Goal: Information Seeking & Learning: Learn about a topic

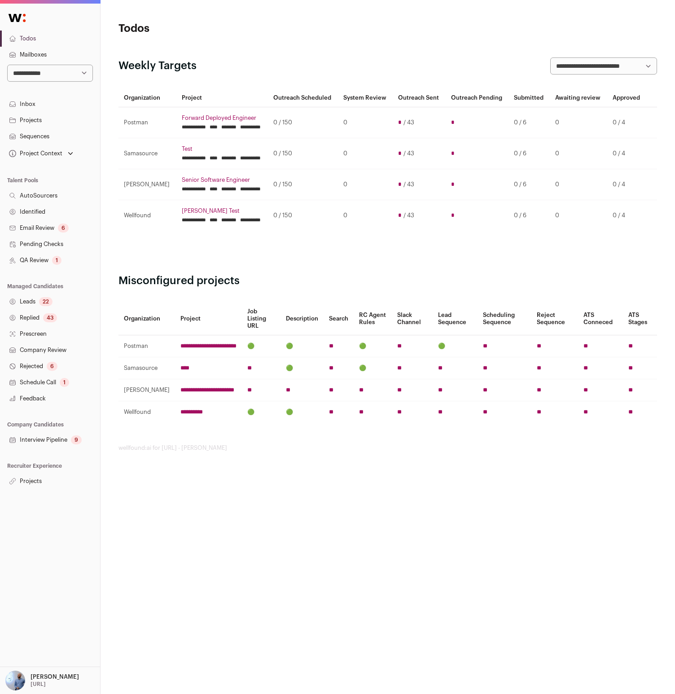
click at [42, 675] on p "[PERSON_NAME]" at bounding box center [55, 676] width 48 height 7
click at [33, 648] on link "Admin" at bounding box center [60, 656] width 99 height 20
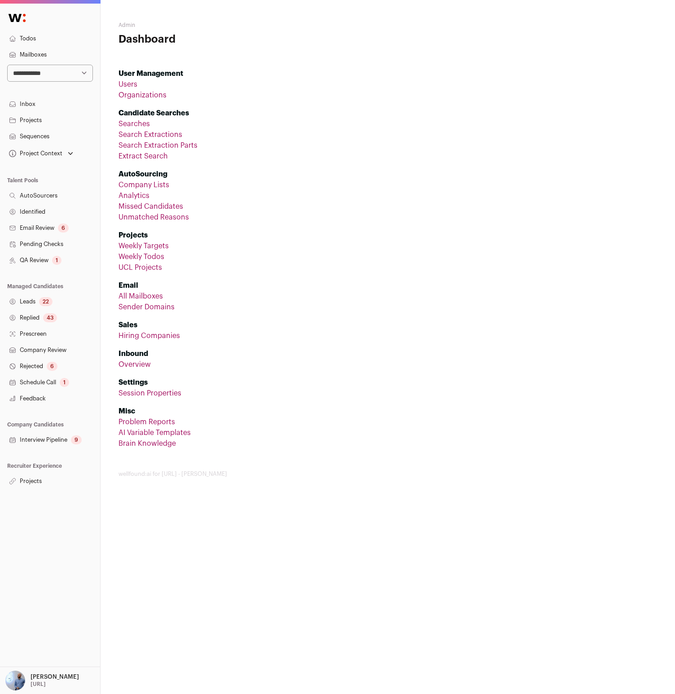
click at [151, 183] on link "Company Lists" at bounding box center [144, 184] width 51 height 7
click at [151, 186] on link "Company Lists" at bounding box center [144, 184] width 51 height 7
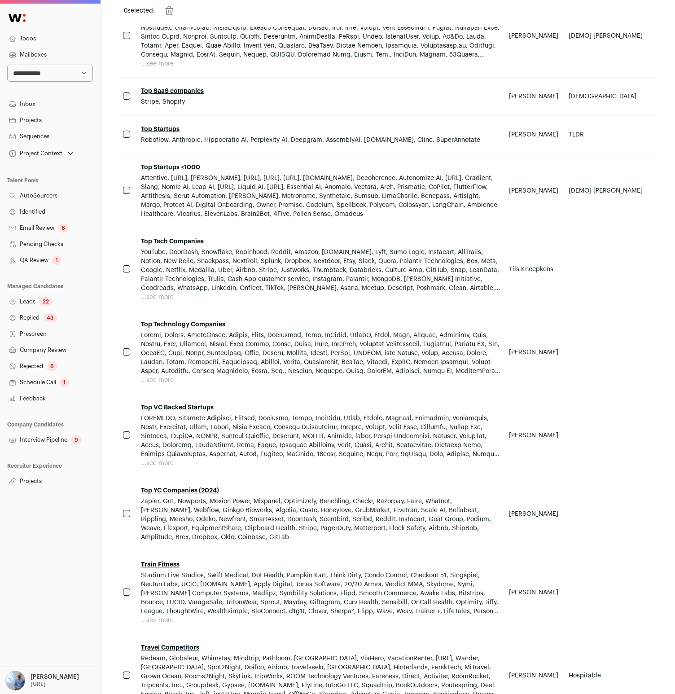
scroll to position [7364, 0]
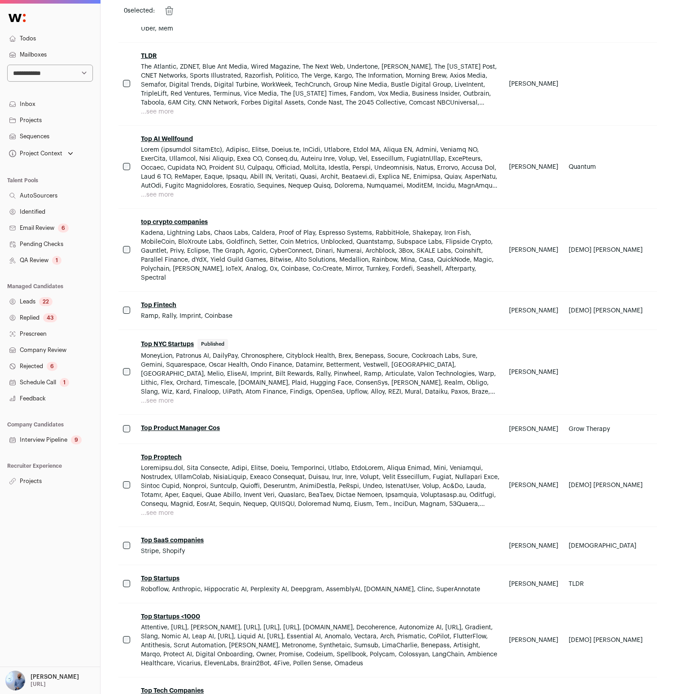
click at [170, 341] on link "Top NYC Startups" at bounding box center [167, 344] width 53 height 6
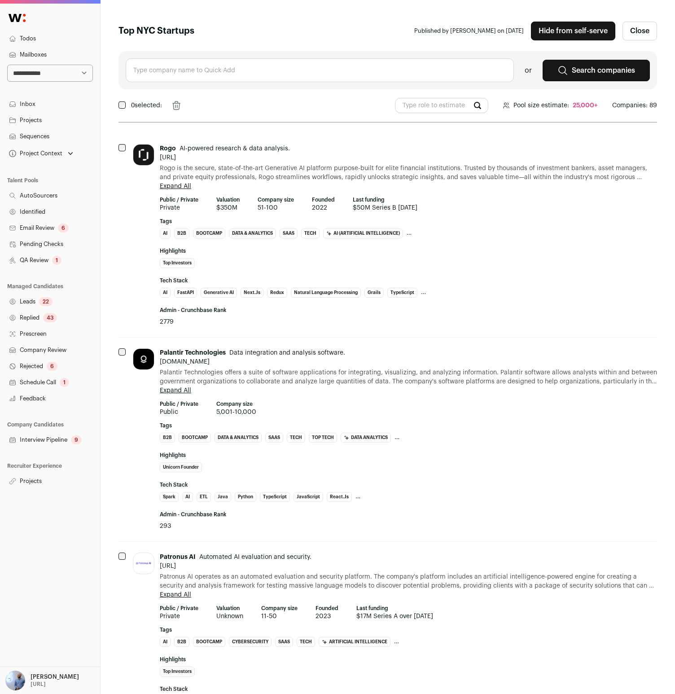
click at [51, 74] on select "**********" at bounding box center [50, 73] width 86 height 17
select select "*"
click at [7, 65] on select "**********" at bounding box center [50, 73] width 86 height 17
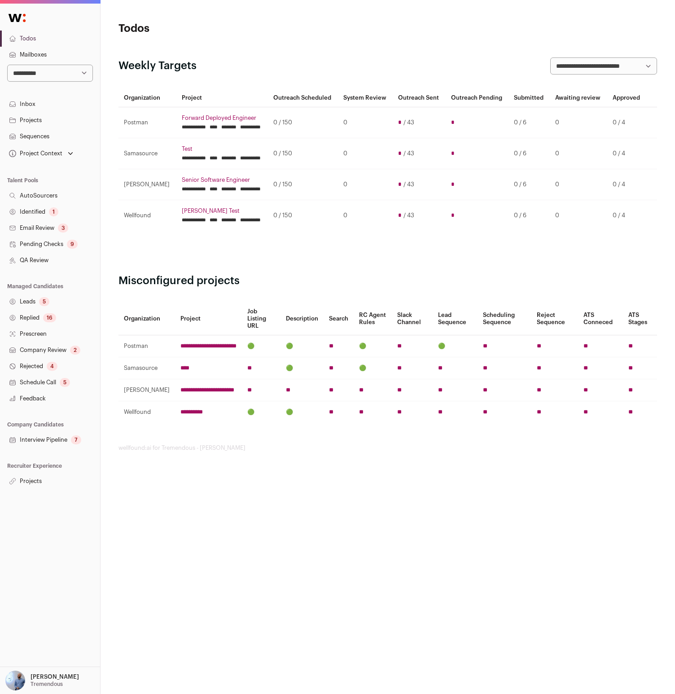
click at [41, 479] on link "Projects" at bounding box center [50, 481] width 100 height 16
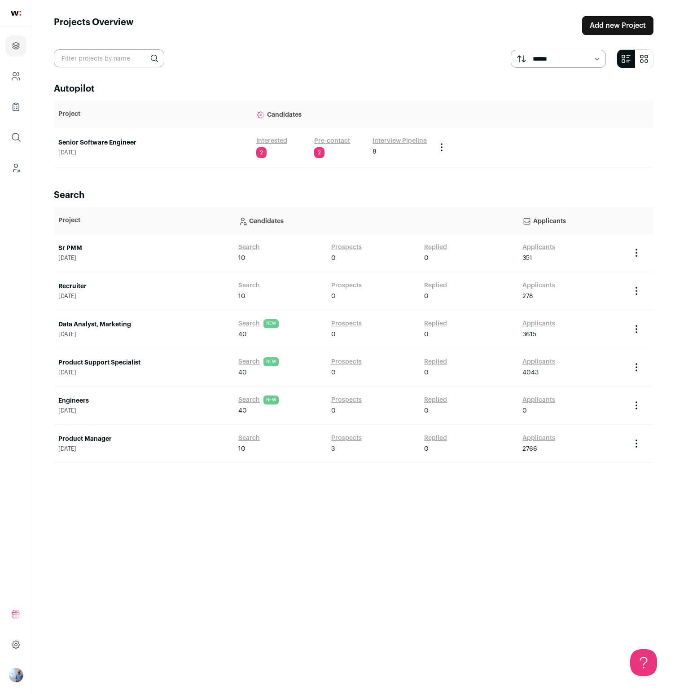
click at [114, 144] on link "Senior Software Engineer" at bounding box center [152, 142] width 189 height 9
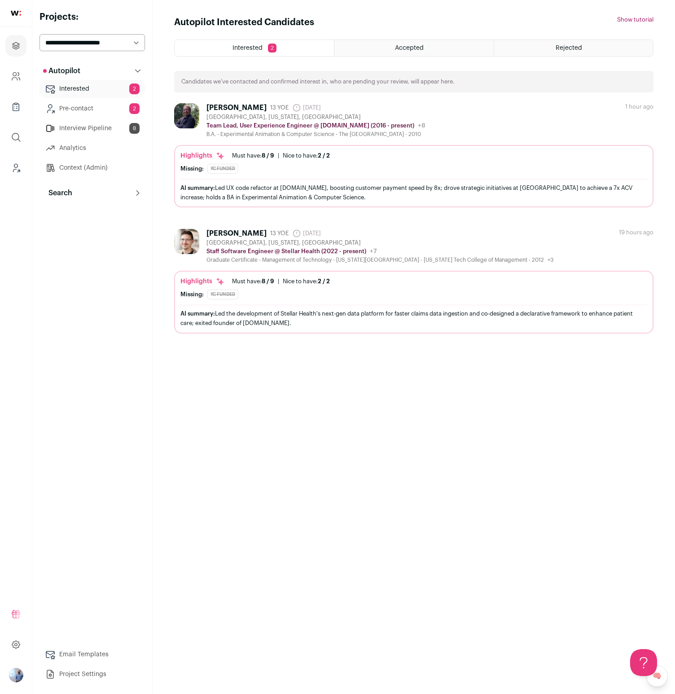
click at [76, 188] on button "Search" at bounding box center [92, 193] width 105 height 18
click at [79, 213] on link "Search" at bounding box center [92, 211] width 105 height 18
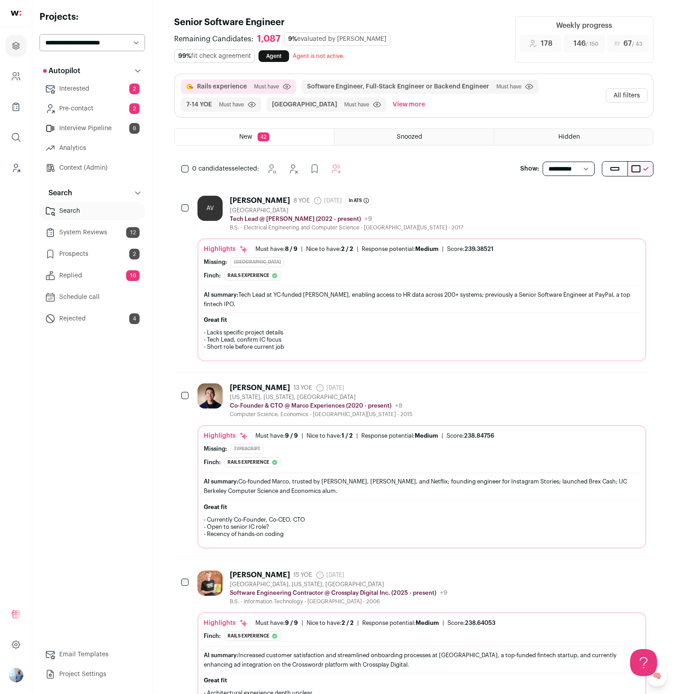
click at [628, 97] on button "All filters" at bounding box center [627, 95] width 42 height 14
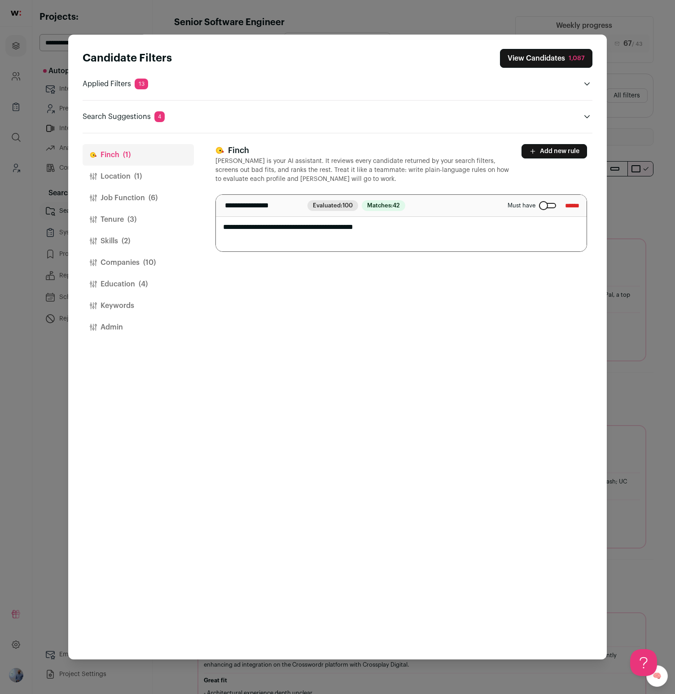
click at [118, 325] on button "Admin" at bounding box center [138, 327] width 111 height 22
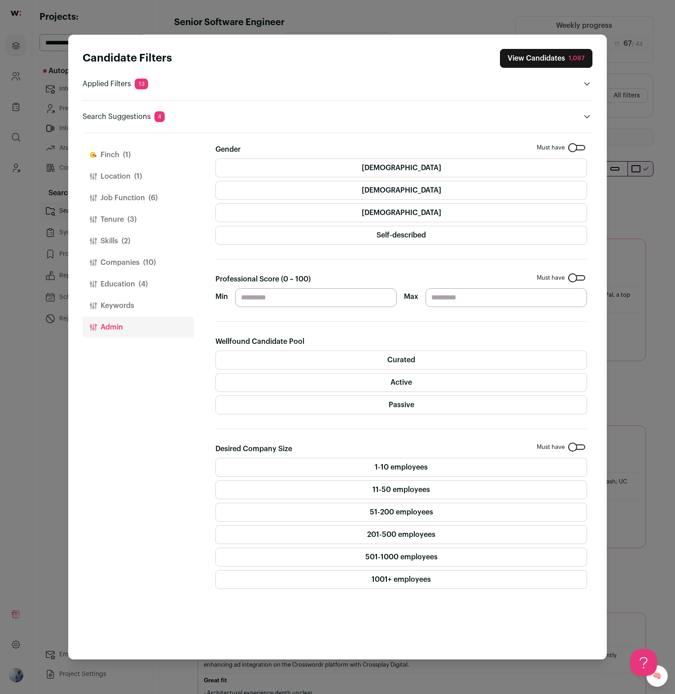
click at [130, 282] on button "Education (4)" at bounding box center [138, 284] width 111 height 22
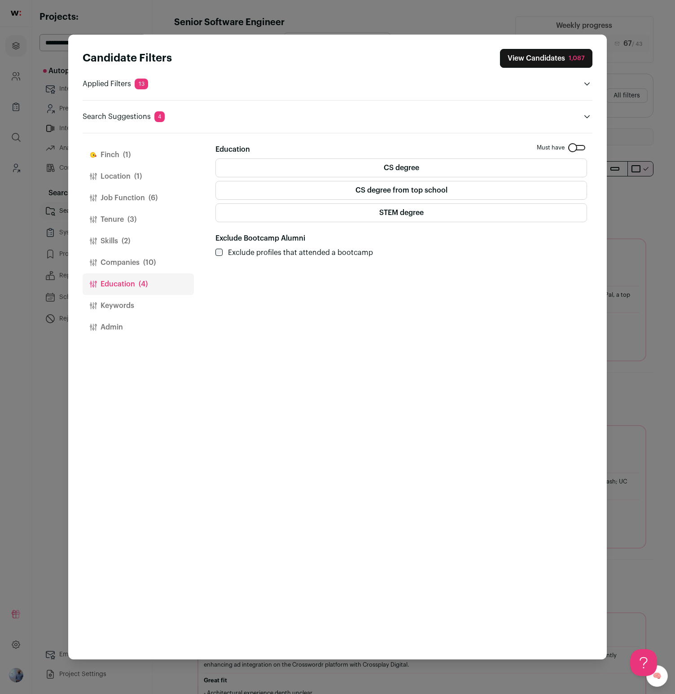
click at [140, 261] on button "Companies (10)" at bounding box center [138, 263] width 111 height 22
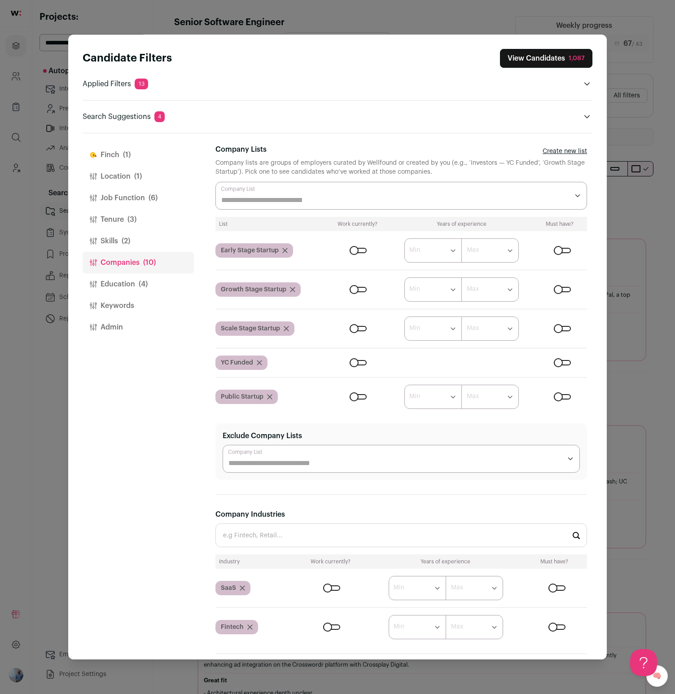
click at [39, 331] on div "Candidate Filters View Candidates 1,087 Applied Filters 13 Rails experience Mus…" at bounding box center [337, 347] width 675 height 694
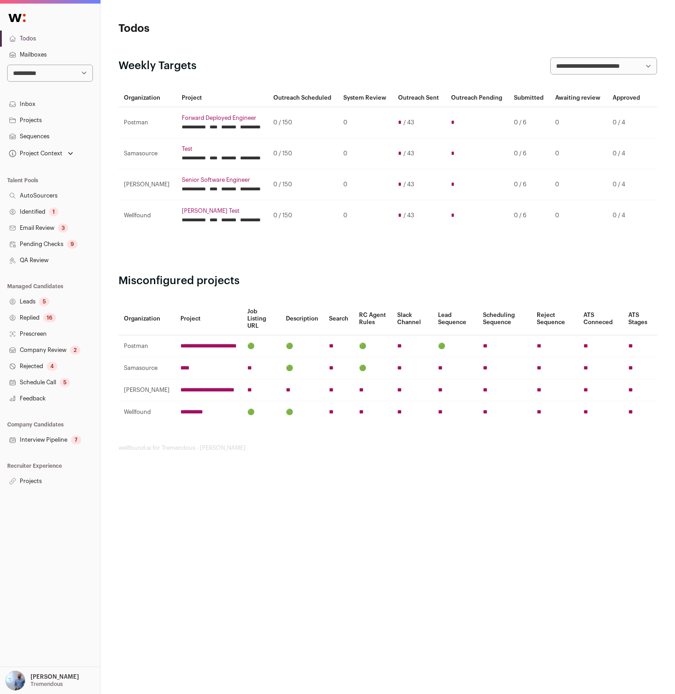
click at [31, 474] on link "Projects" at bounding box center [50, 481] width 100 height 16
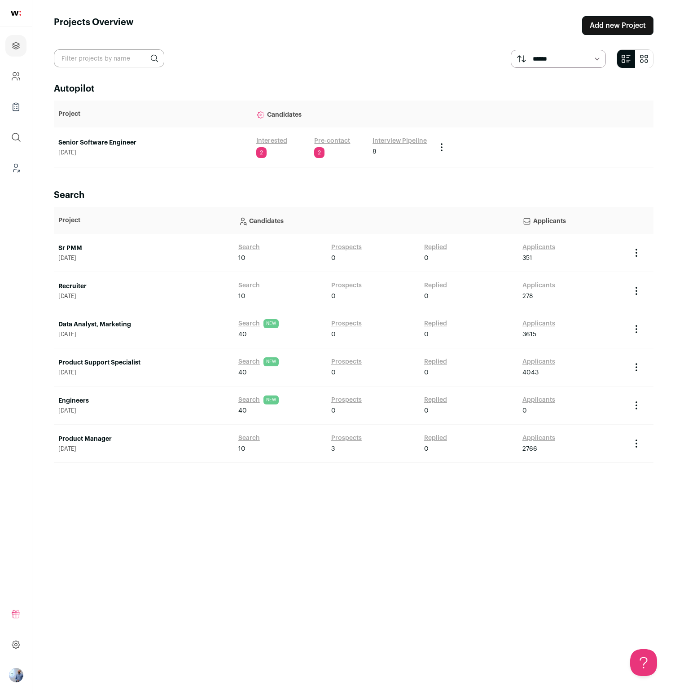
click at [110, 142] on link "Senior Software Engineer" at bounding box center [152, 142] width 189 height 9
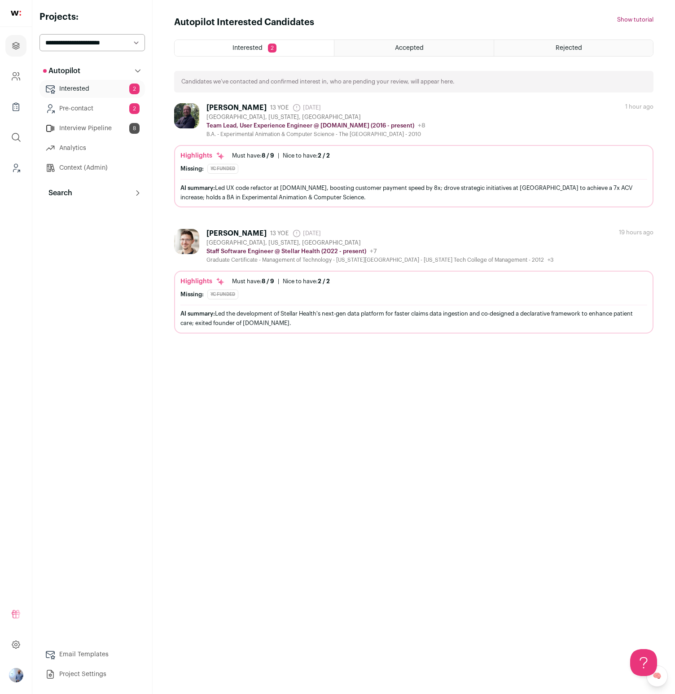
click at [83, 195] on button "Search" at bounding box center [92, 193] width 105 height 18
click at [79, 289] on link "Schedule call" at bounding box center [92, 297] width 105 height 18
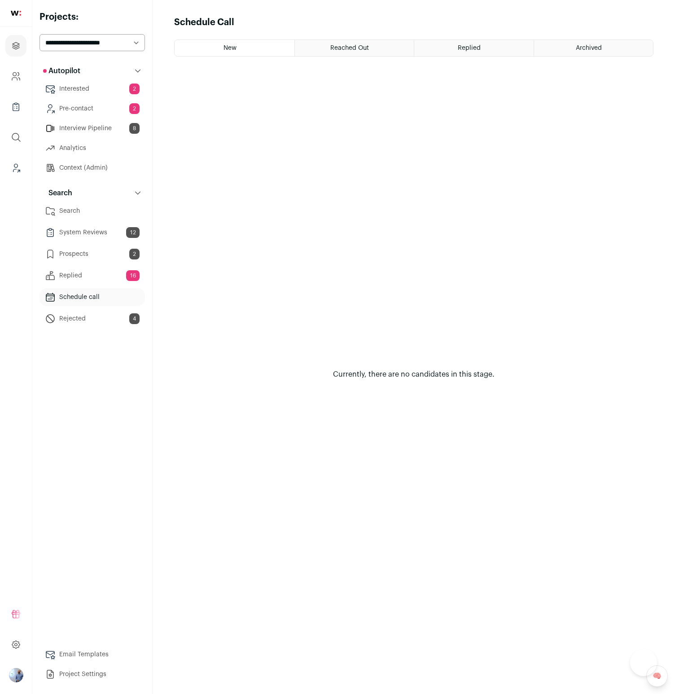
click at [87, 279] on html "Projects Company and ATS Settings Company Lists (Experimental) Global Search Le…" at bounding box center [337, 347] width 675 height 694
click at [87, 279] on link "Replied 16" at bounding box center [92, 276] width 105 height 18
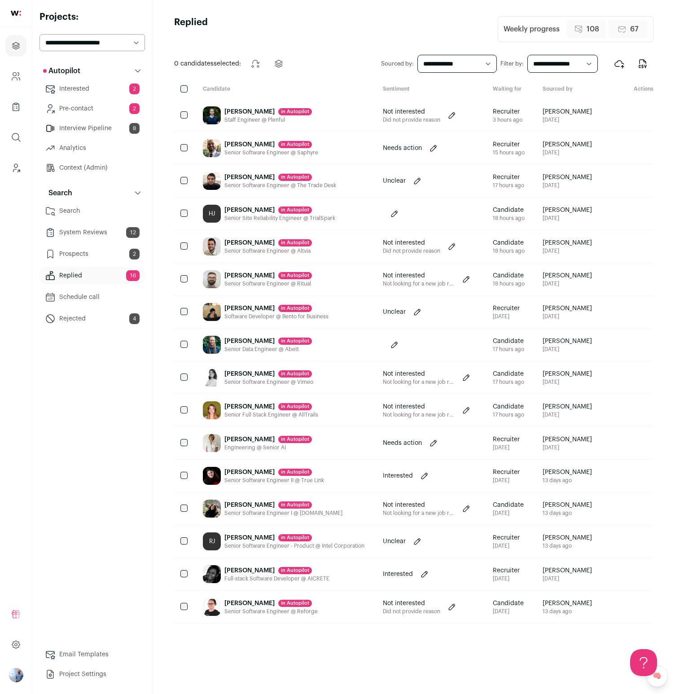
click at [84, 206] on link "Search" at bounding box center [92, 211] width 105 height 18
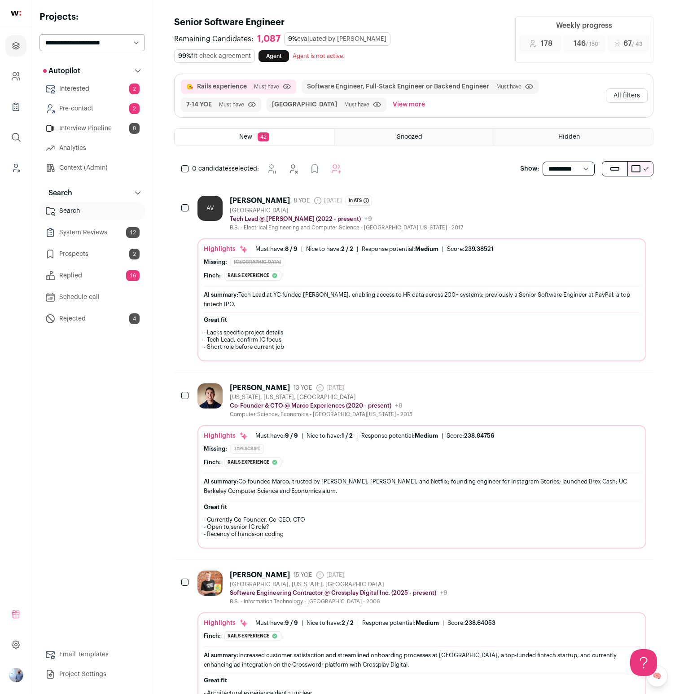
click at [618, 93] on button "All filters" at bounding box center [627, 95] width 42 height 14
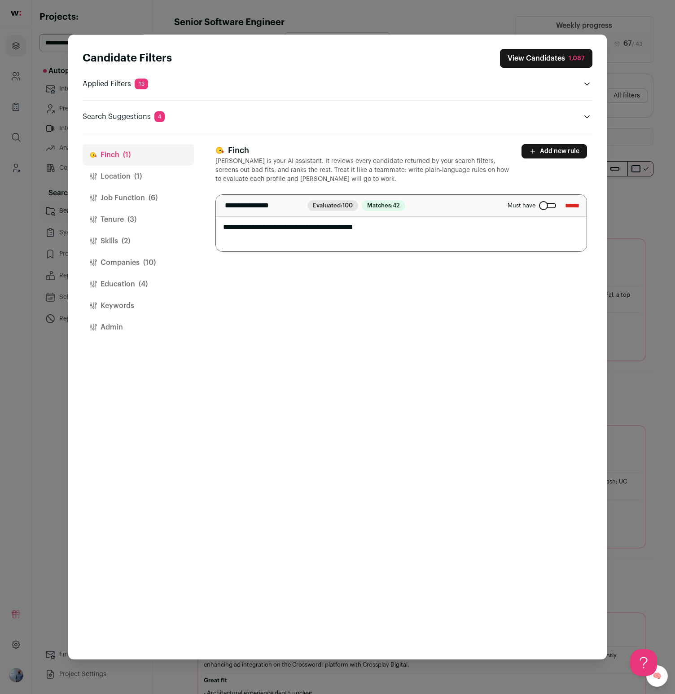
click at [138, 201] on button "Job Function (6)" at bounding box center [138, 198] width 111 height 22
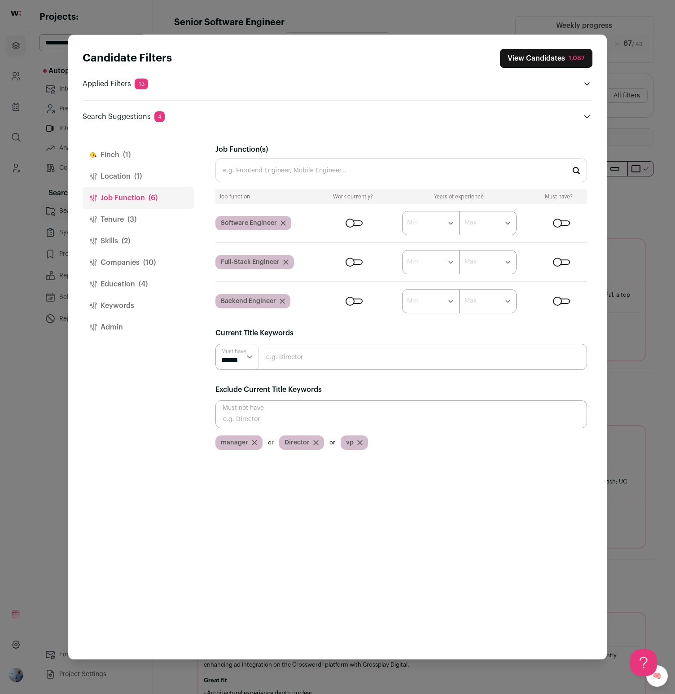
click at [132, 234] on button "Skills (2)" at bounding box center [138, 241] width 111 height 22
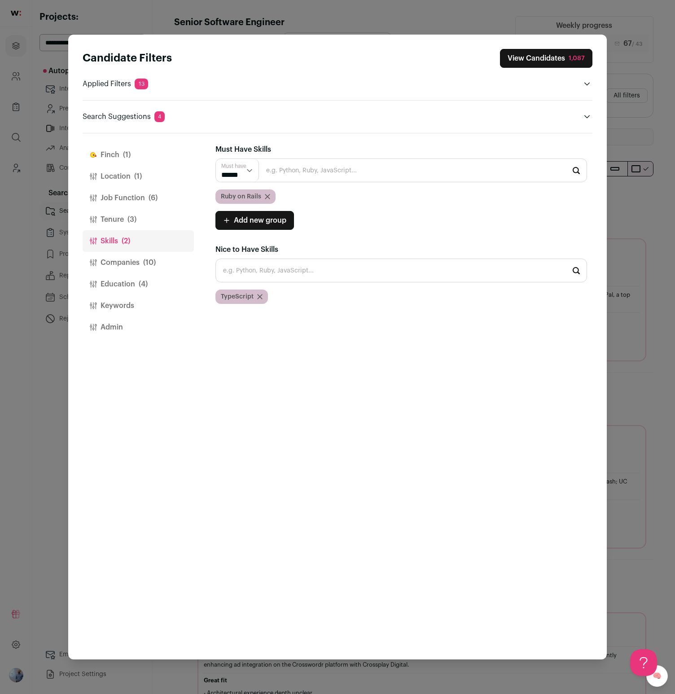
click at [139, 249] on button "Skills (2)" at bounding box center [138, 241] width 111 height 22
click at [139, 259] on button "Companies (10)" at bounding box center [138, 263] width 111 height 22
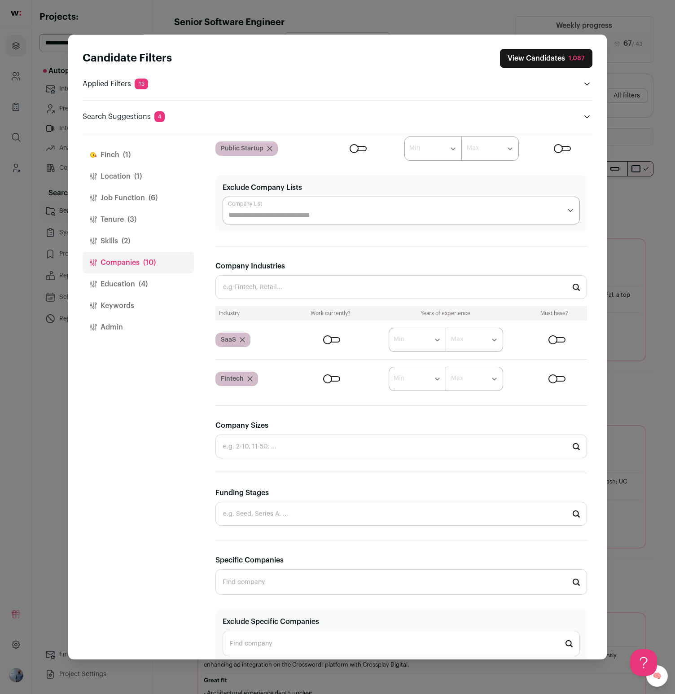
scroll to position [285, 0]
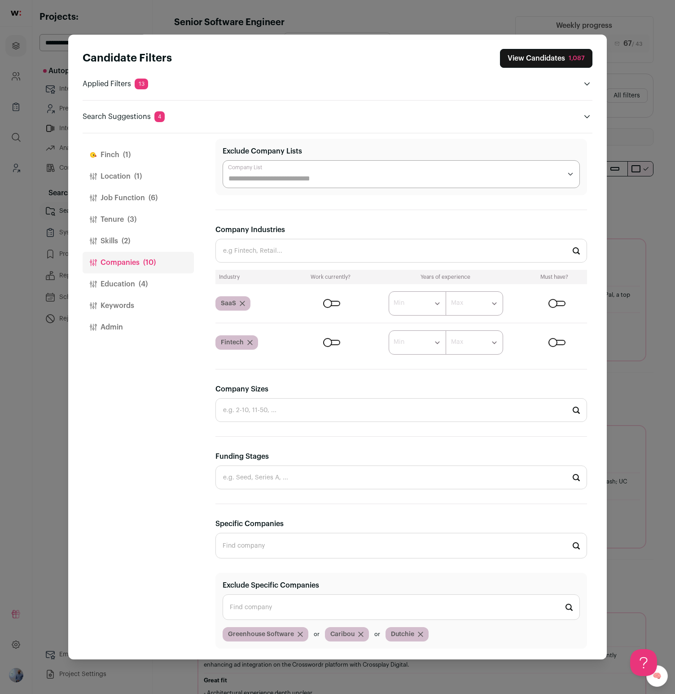
click at [263, 468] on input "Funding Stages" at bounding box center [401, 477] width 372 height 24
